Goal: Information Seeking & Learning: Check status

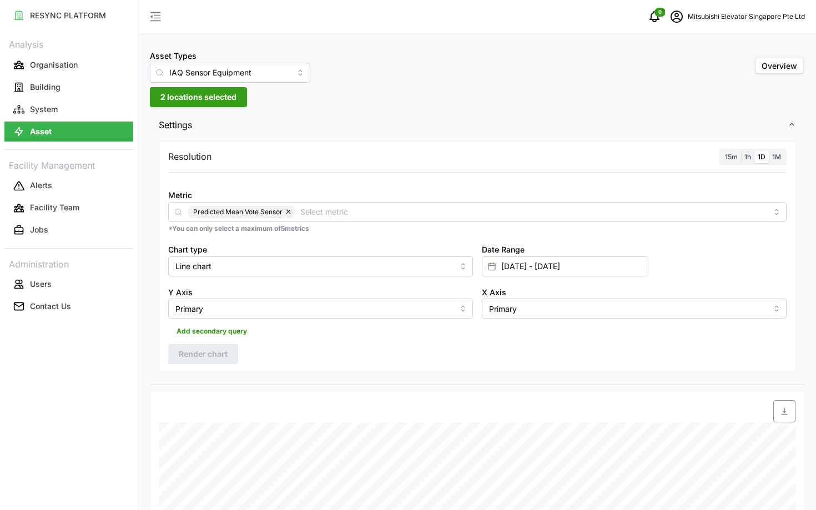
click at [748, 159] on span "1h" at bounding box center [747, 157] width 7 height 8
click at [741, 151] on input "1h" at bounding box center [741, 151] width 0 height 0
click at [761, 157] on span "1D" at bounding box center [761, 157] width 8 height 8
click at [754, 151] on input "1D" at bounding box center [754, 151] width 0 height 0
click at [201, 356] on span "Render chart" at bounding box center [203, 354] width 49 height 19
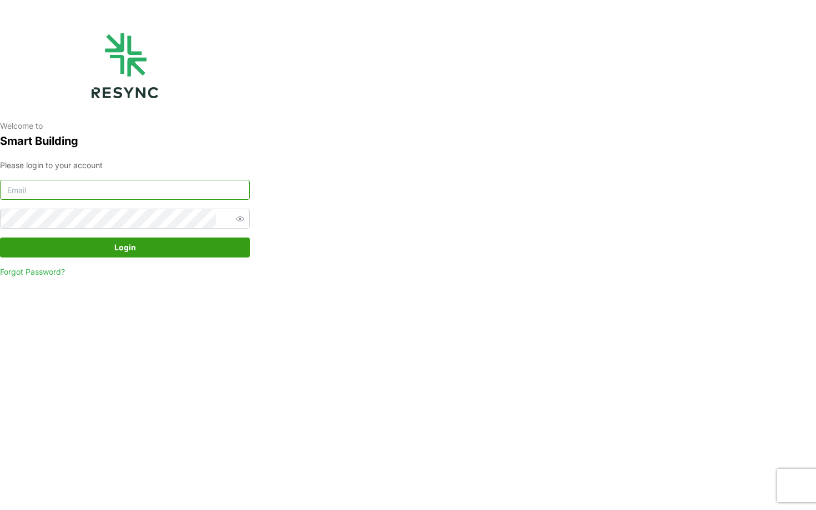
type input "mesp_display@resynctech.com"
click at [165, 250] on span "Login" at bounding box center [125, 247] width 229 height 19
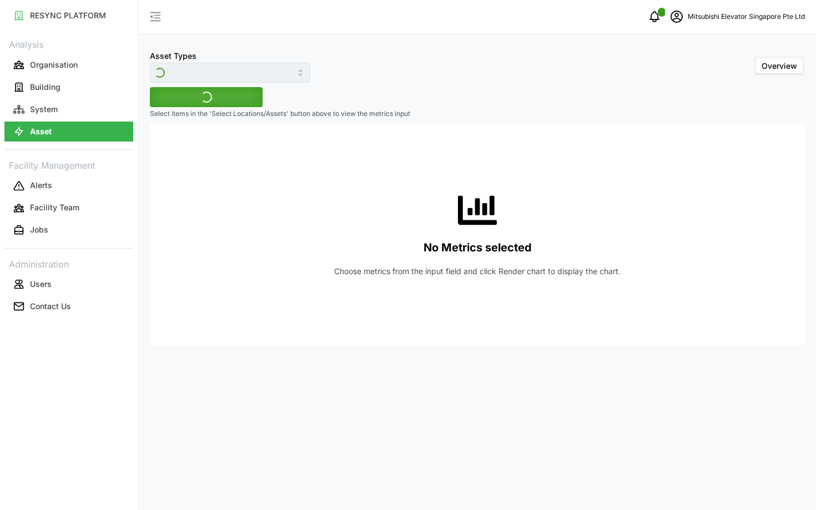
type input "IAQ Sensor Equipment"
click at [217, 101] on span "Select Locations/Assets" at bounding box center [206, 97] width 92 height 19
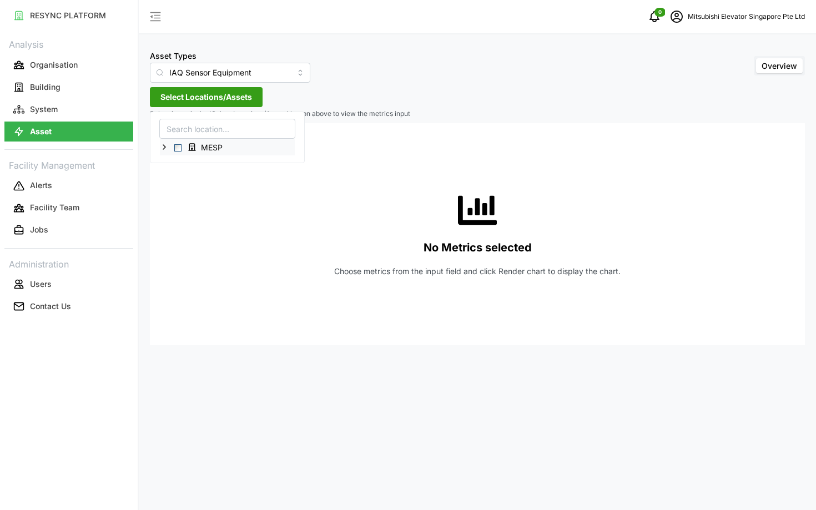
click at [166, 146] on icon at bounding box center [164, 147] width 9 height 9
click at [183, 179] on span "Select Level 03" at bounding box center [186, 179] width 7 height 7
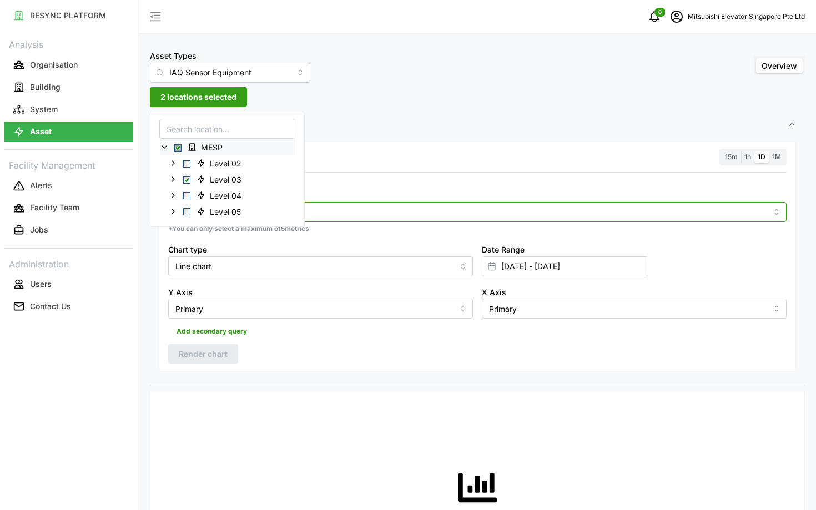
click at [661, 206] on input "Metric" at bounding box center [477, 211] width 579 height 12
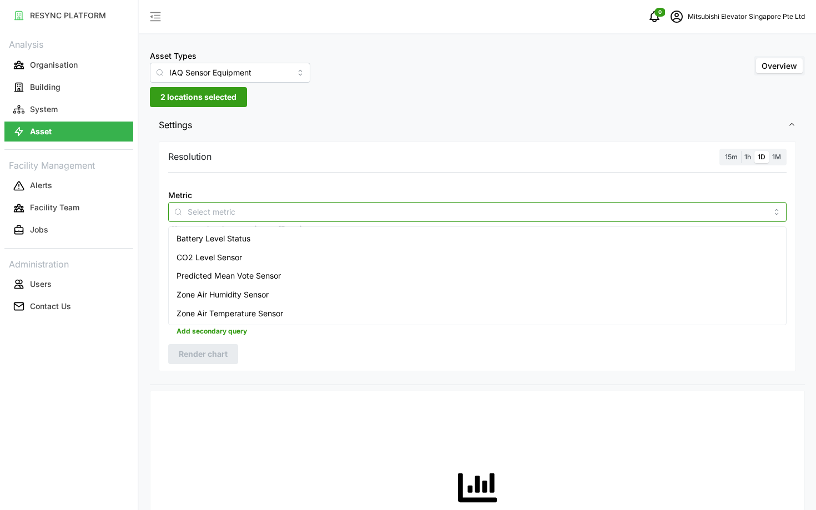
click at [580, 270] on div "Predicted Mean Vote Sensor" at bounding box center [477, 275] width 612 height 19
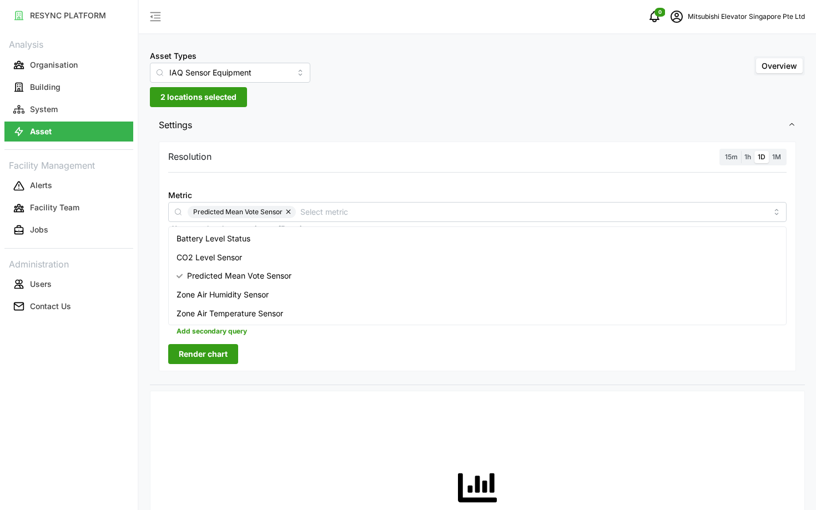
click at [466, 412] on div "No Metrics selected Choose metrics from the input field and click Render chart …" at bounding box center [477, 511] width 618 height 222
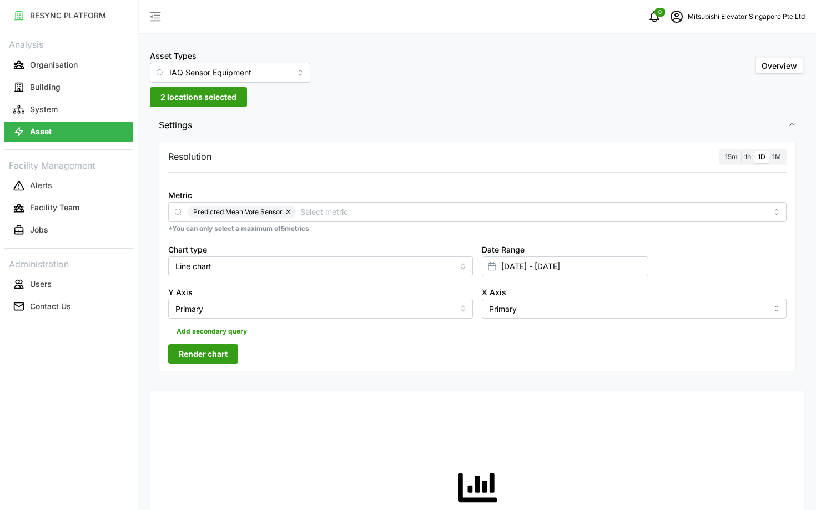
click at [185, 356] on span "Render chart" at bounding box center [203, 354] width 49 height 19
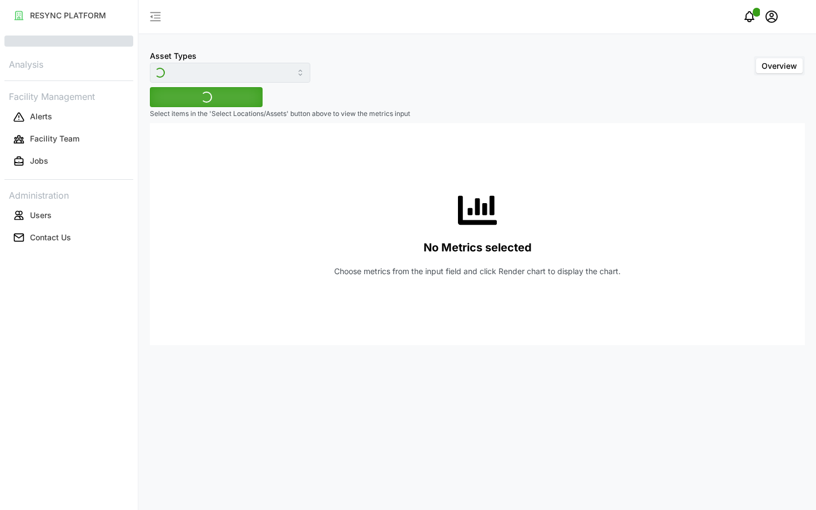
type input "IAQ Sensor Equipment"
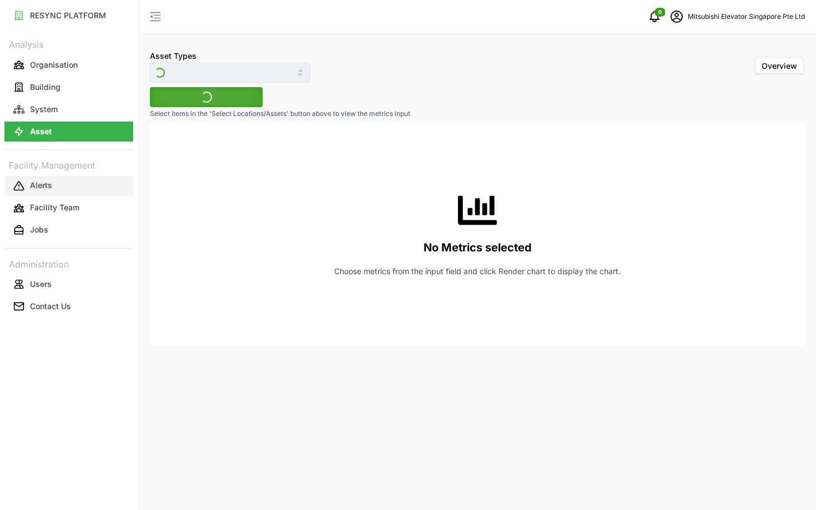
click at [71, 188] on button "Alerts" at bounding box center [68, 186] width 129 height 20
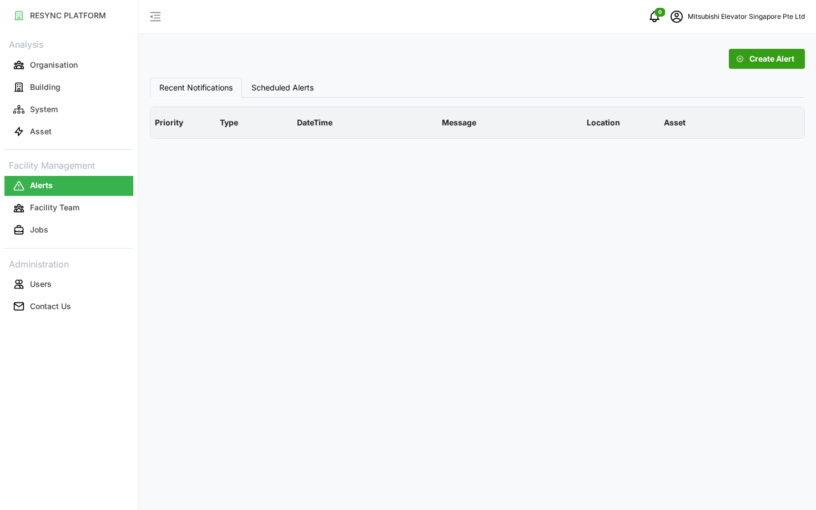
click at [67, 120] on link "Asset" at bounding box center [68, 131] width 129 height 22
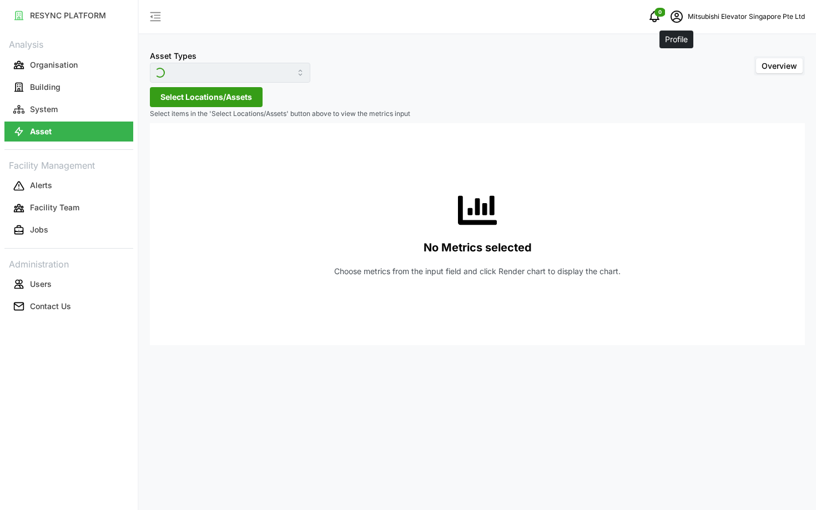
click at [681, 18] on icon "schedule" at bounding box center [676, 16] width 13 height 13
click at [699, 85] on button "Logout" at bounding box center [734, 83] width 105 height 19
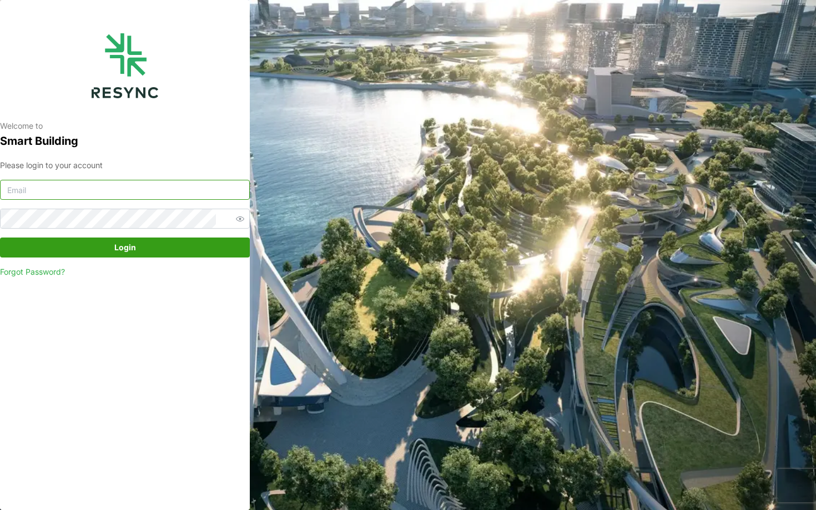
type input "[EMAIL_ADDRESS][DOMAIN_NAME]"
click at [87, 250] on span "Login" at bounding box center [125, 247] width 229 height 19
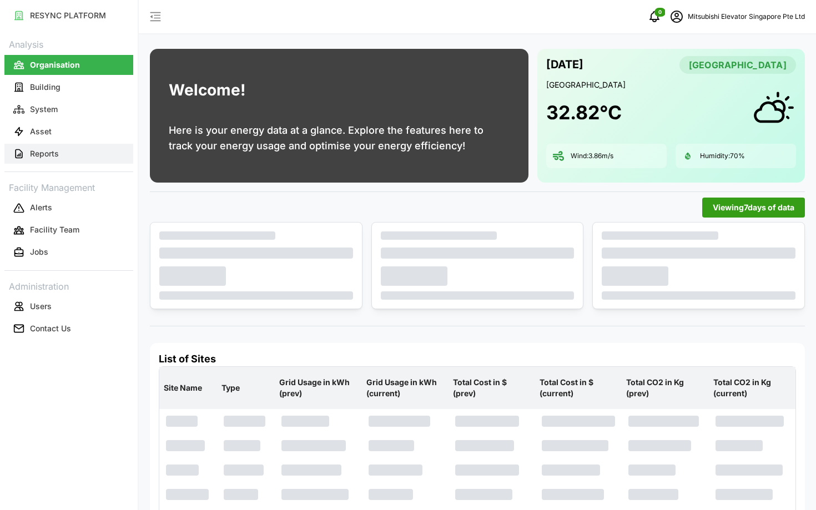
click at [72, 155] on button "Reports" at bounding box center [68, 154] width 129 height 20
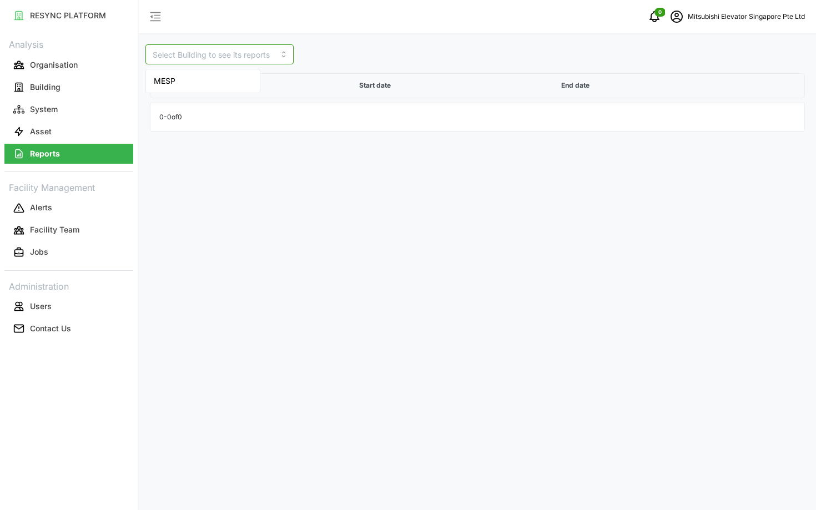
click at [213, 52] on input at bounding box center [219, 54] width 148 height 20
click at [219, 80] on div "MESP" at bounding box center [202, 81] width 109 height 19
type input "MESP"
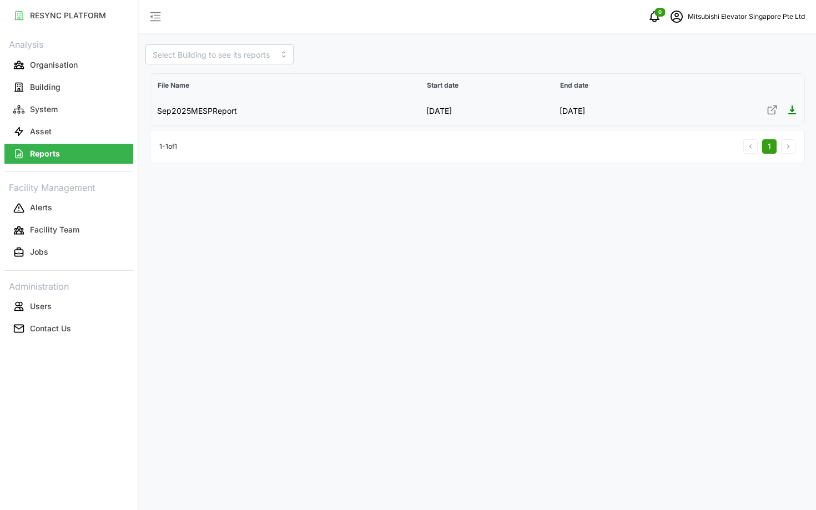
click at [771, 113] on icon at bounding box center [771, 110] width 7 height 7
click at [164, 55] on input at bounding box center [219, 54] width 148 height 20
click at [675, 22] on icon "schedule" at bounding box center [676, 17] width 12 height 12
click at [705, 86] on div "Logout" at bounding box center [741, 84] width 79 height 12
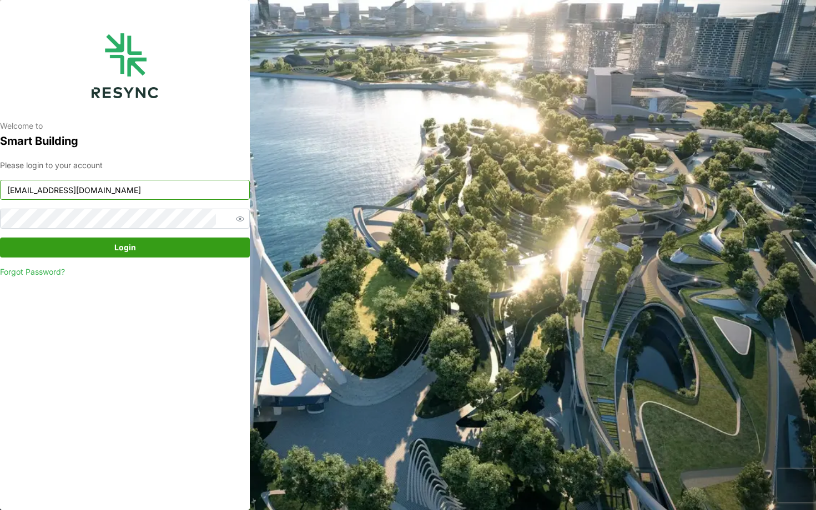
click at [128, 191] on input "mesp_display@resynctech.com" at bounding box center [125, 190] width 250 height 20
type input "chuanlim_display@resynctech.com"
click at [169, 244] on span "Login" at bounding box center [125, 247] width 229 height 19
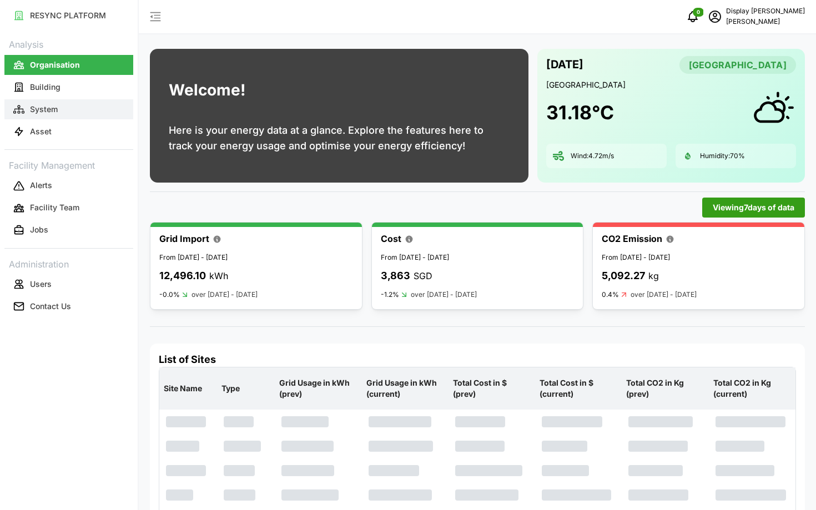
click at [55, 114] on button "System" at bounding box center [68, 109] width 129 height 20
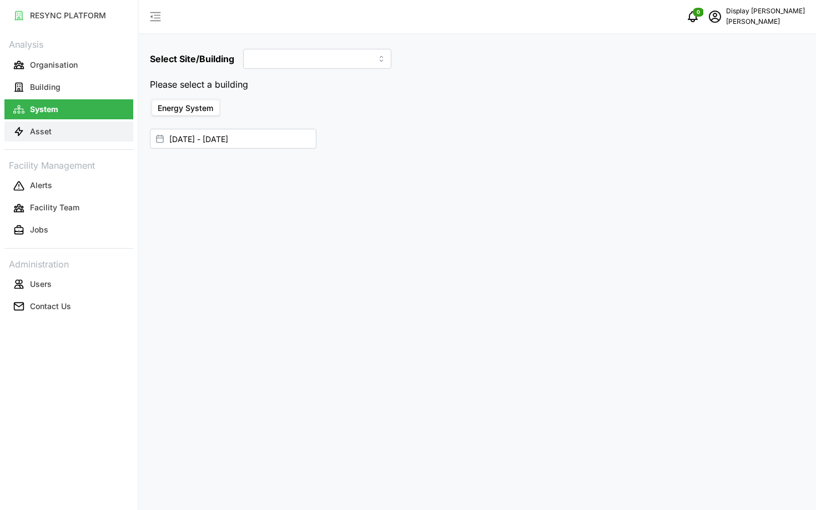
click at [67, 125] on button "Asset" at bounding box center [68, 131] width 129 height 20
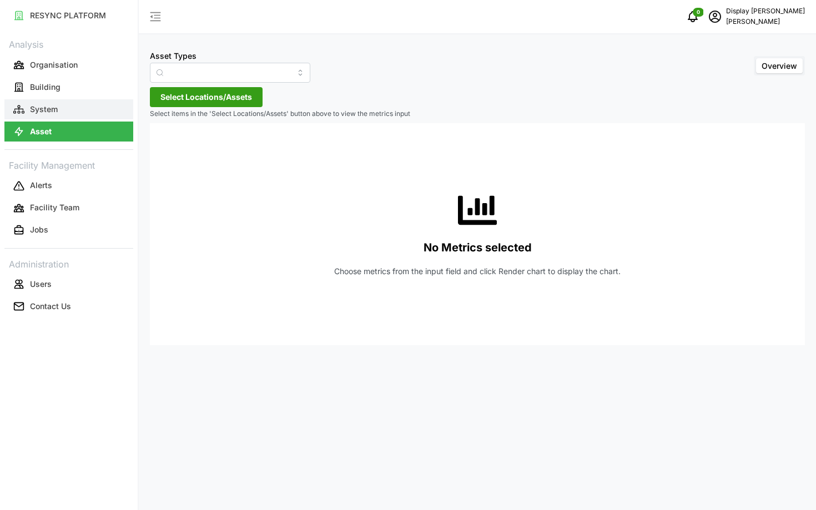
type input "Condensing Unit"
click at [59, 106] on button "System" at bounding box center [68, 109] width 129 height 20
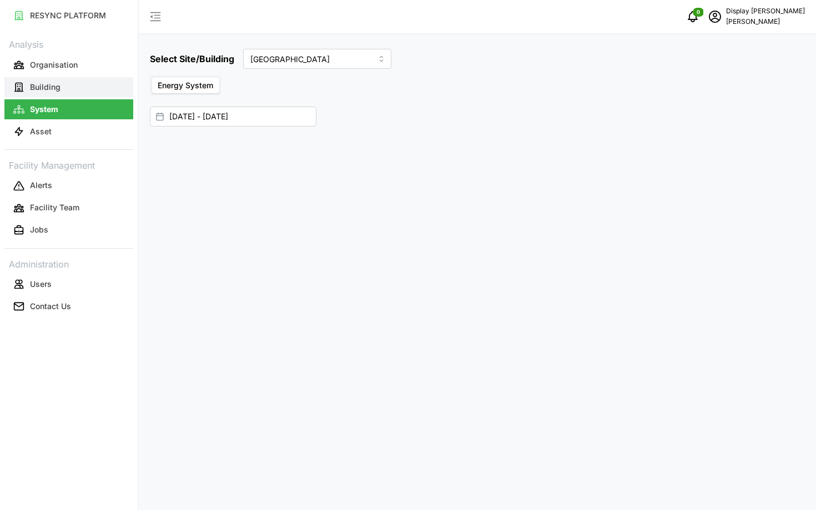
click at [51, 89] on p "Building" at bounding box center [45, 87] width 31 height 11
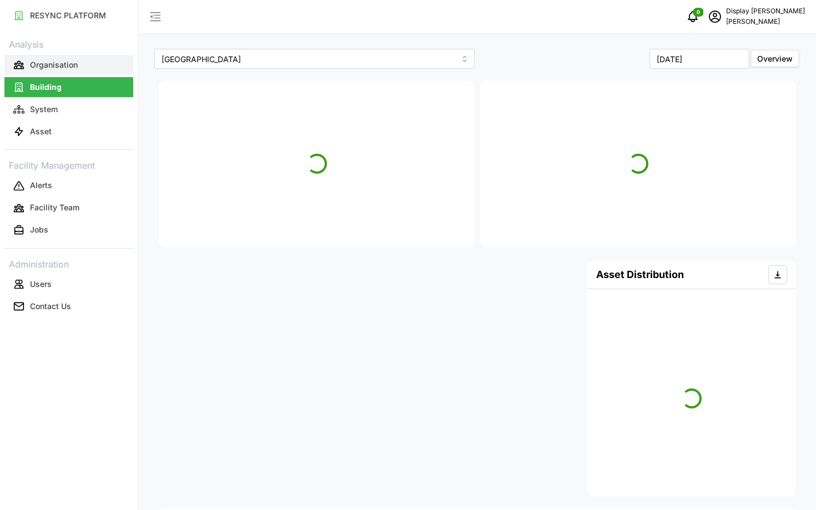
click at [45, 67] on p "Organisation" at bounding box center [54, 64] width 48 height 11
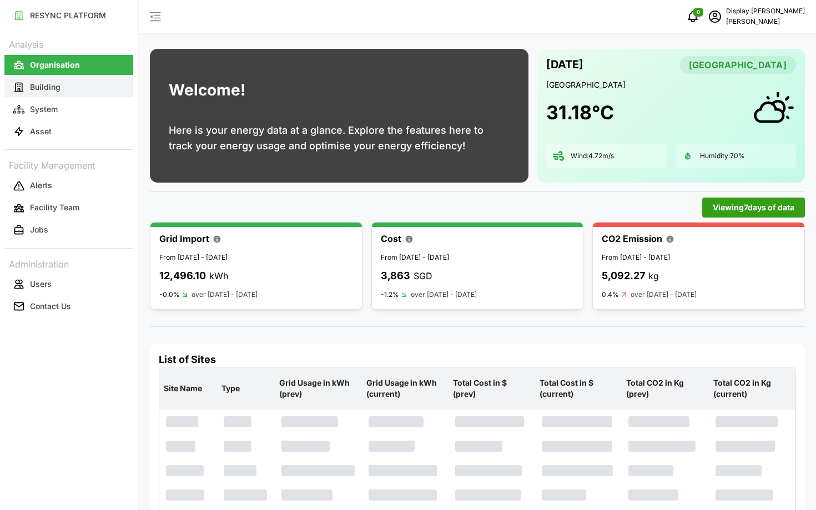
click at [62, 94] on button "Building" at bounding box center [68, 87] width 129 height 20
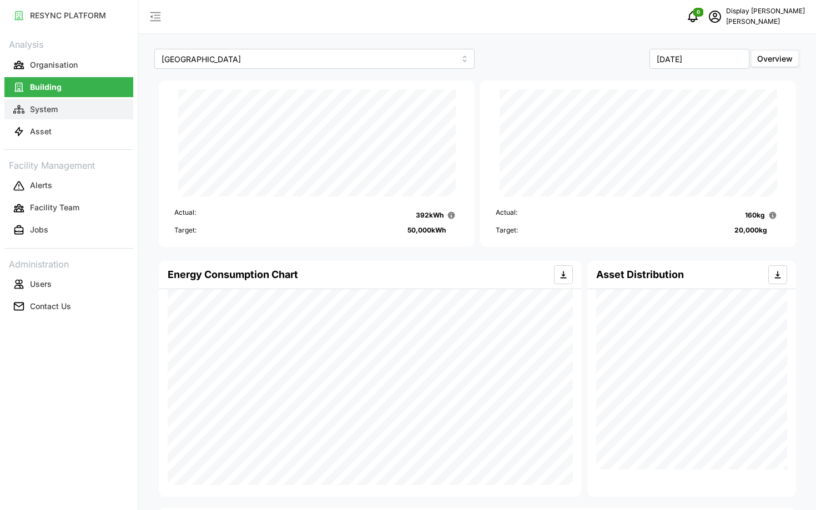
click at [50, 112] on p "System" at bounding box center [44, 109] width 28 height 11
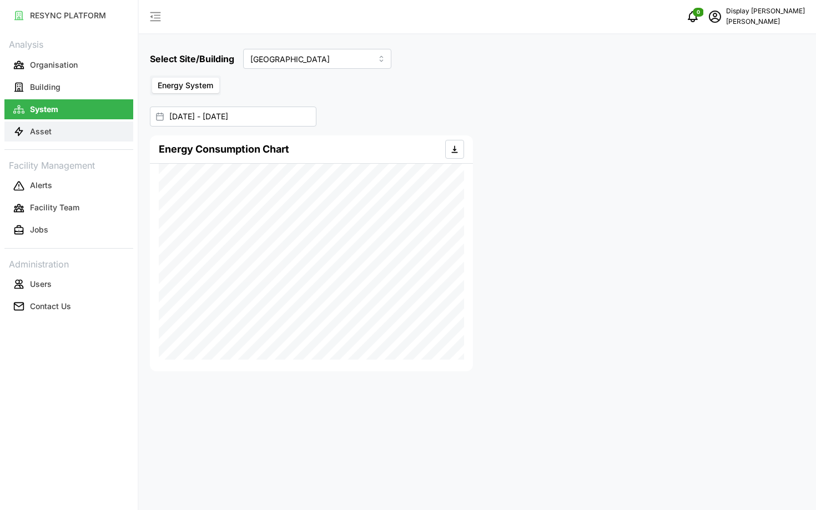
click at [70, 134] on button "Asset" at bounding box center [68, 131] width 129 height 20
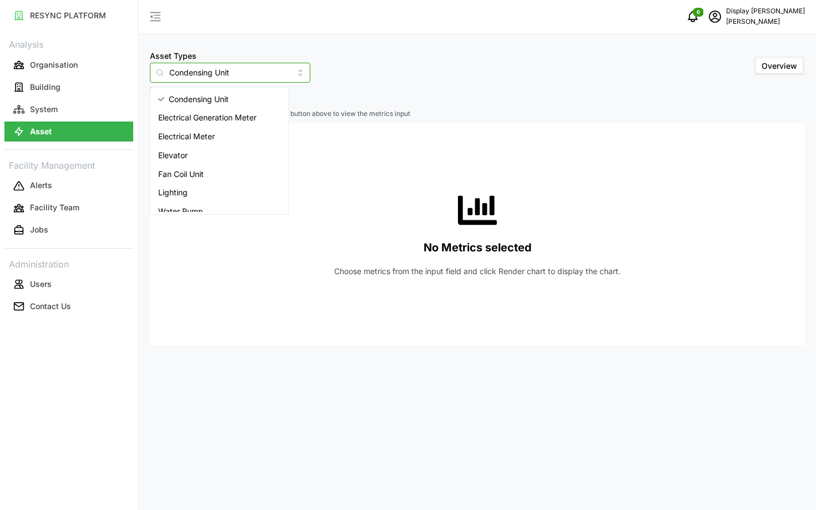
click at [197, 74] on input "Condensing Unit" at bounding box center [230, 73] width 160 height 20
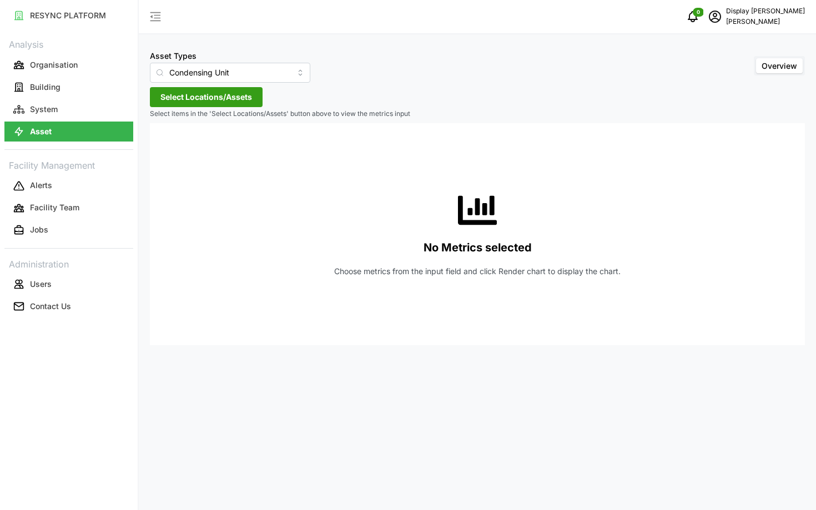
click at [395, 209] on div "No Metrics selected Choose metrics from the input field and click Render chart …" at bounding box center [477, 234] width 637 height 222
click at [203, 100] on span "Select Locations/Assets" at bounding box center [206, 97] width 92 height 19
click at [166, 150] on icon at bounding box center [164, 147] width 9 height 9
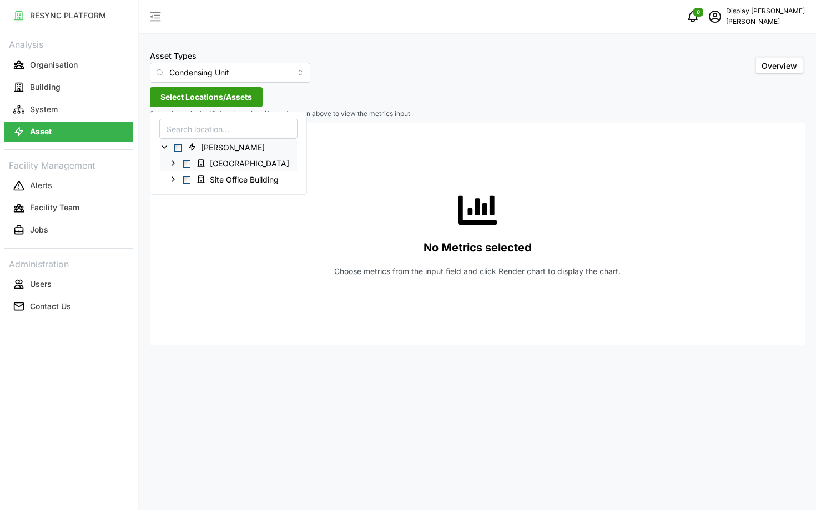
click at [175, 158] on div "Dormitory Building" at bounding box center [228, 163] width 137 height 16
click at [173, 161] on polyline at bounding box center [173, 163] width 2 height 4
click at [179, 175] on icon at bounding box center [182, 179] width 9 height 9
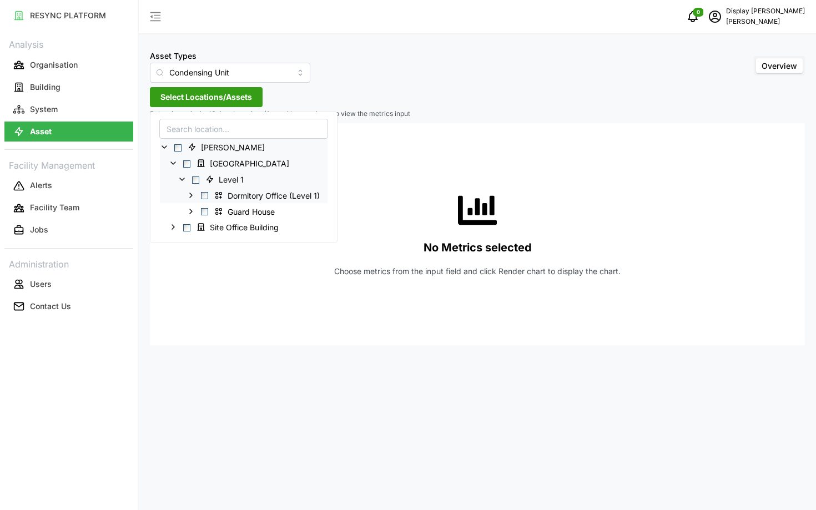
click at [189, 194] on icon at bounding box center [190, 195] width 9 height 9
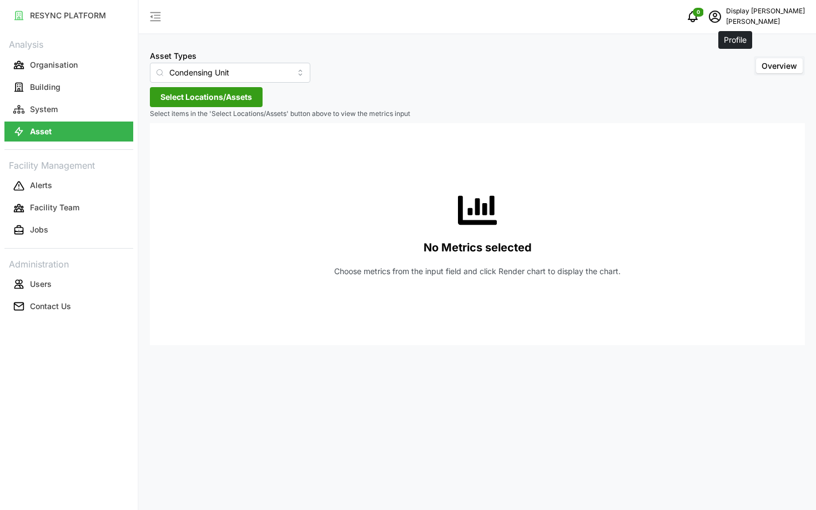
click at [725, 24] on span "schedule" at bounding box center [714, 16] width 21 height 21
click at [737, 81] on div "Logout" at bounding box center [764, 84] width 79 height 12
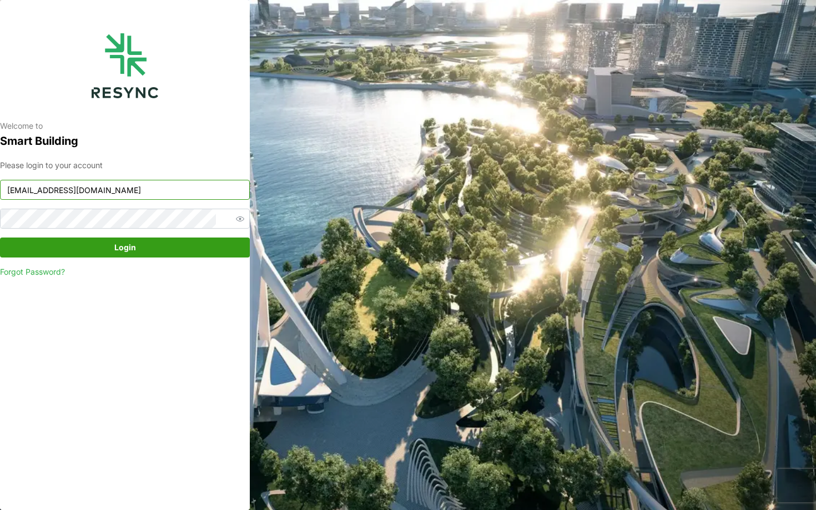
click at [154, 197] on input "chuanlim_display@resynctech.com" at bounding box center [125, 190] width 250 height 20
type input "ponte_group_display@resynctech.com"
click at [155, 243] on span "Login" at bounding box center [125, 247] width 229 height 19
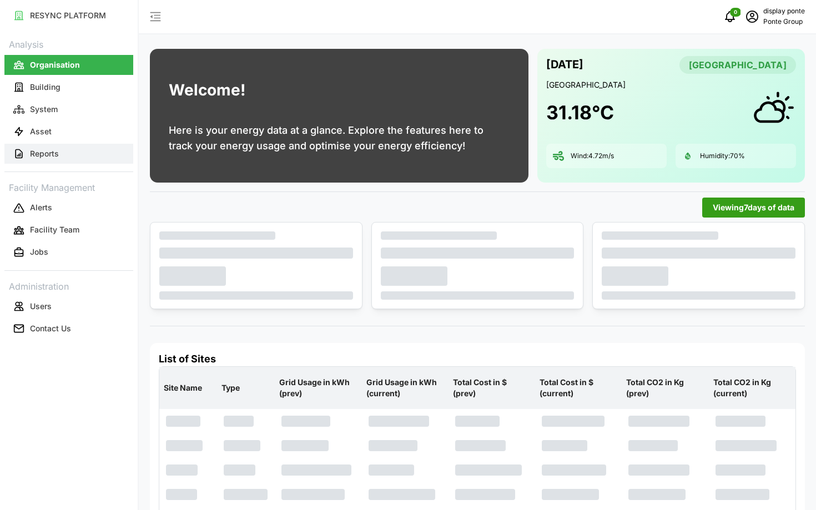
click at [85, 150] on button "Reports" at bounding box center [68, 154] width 129 height 20
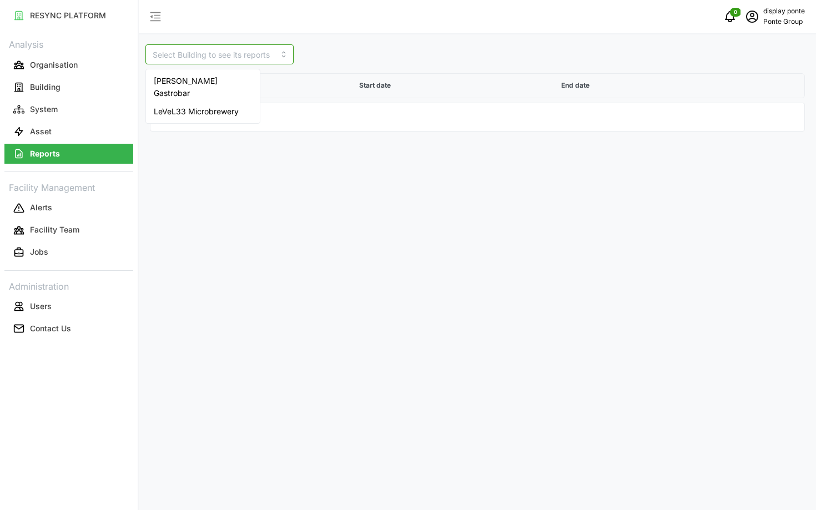
click at [223, 54] on input at bounding box center [219, 54] width 148 height 20
click at [227, 84] on div "[PERSON_NAME] Gastrobar" at bounding box center [202, 87] width 109 height 31
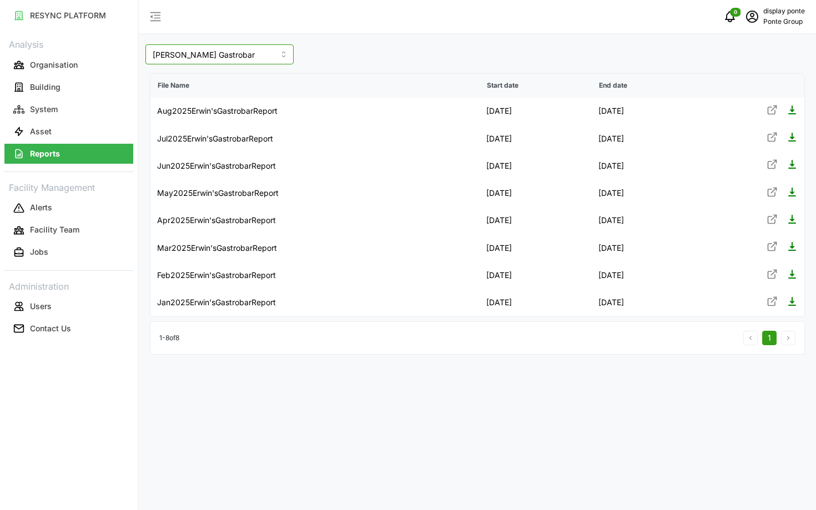
click at [226, 63] on input "[PERSON_NAME] Gastrobar" at bounding box center [219, 54] width 148 height 20
click at [238, 105] on span "LeVeL33 Microbrewery" at bounding box center [196, 111] width 85 height 12
type input "LeVeL33 Microbrewery"
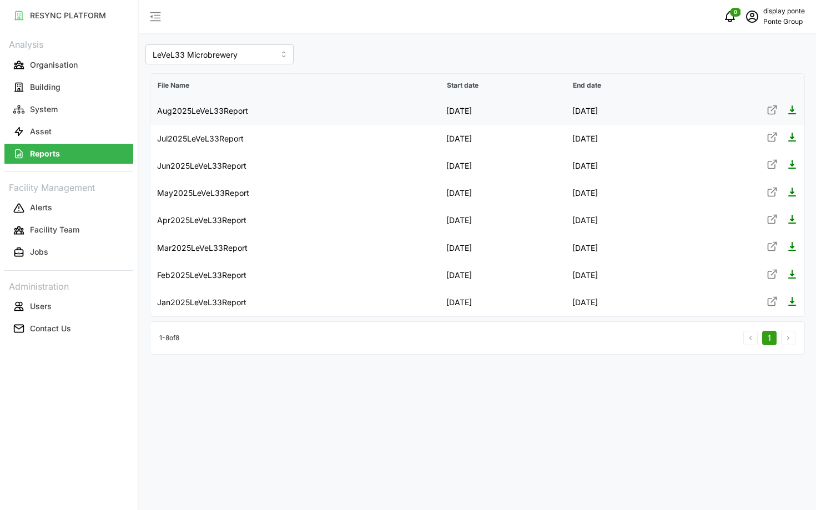
click at [768, 109] on icon at bounding box center [771, 110] width 7 height 7
